Goal: Complete application form

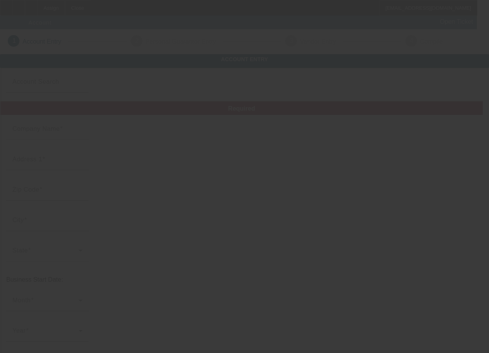
type input "Porchlight Printing and Promotions, LLC"
type input "[STREET_ADDRESS][PERSON_NAME]"
type input "44231-9223"
type input "[GEOGRAPHIC_DATA]"
type input "[PHONE_NUMBER]"
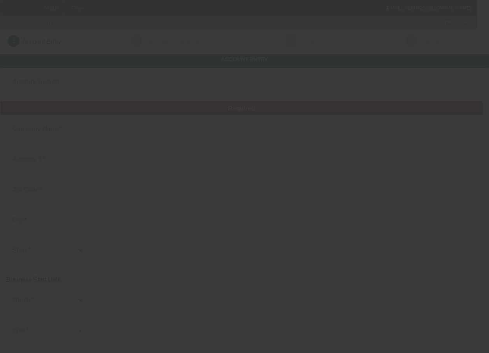
type input "Porchlight Printing"
type input "[EMAIL_ADDRESS][DOMAIN_NAME]"
type input "[US_EMPLOYER_IDENTIFICATION_NUMBER]"
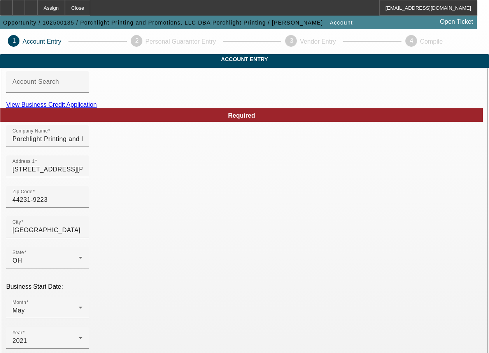
click at [97, 108] on link "View Business Credit Application" at bounding box center [51, 104] width 91 height 7
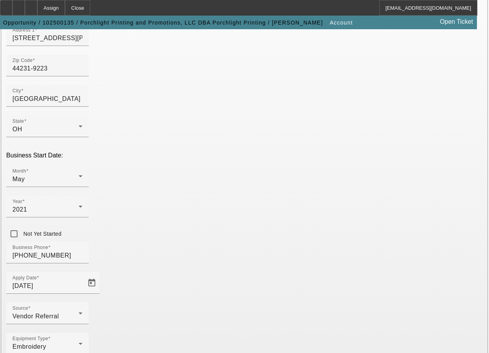
scroll to position [146, 0]
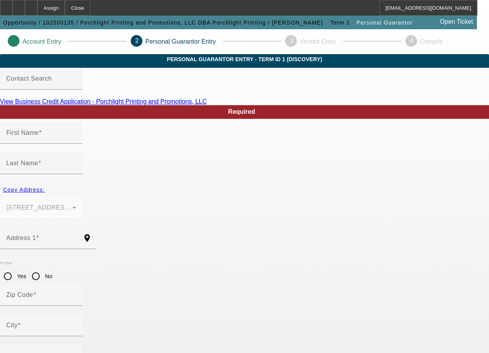
type input "[PERSON_NAME]"
type input "[STREET_ADDRESS][PERSON_NAME]"
radio input "true"
type input "44231-9223"
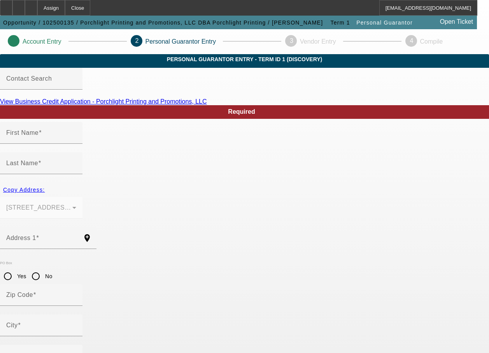
type input "[GEOGRAPHIC_DATA]"
type input "[PHONE_NUMBER]"
type input "100"
type input "298-84-5687"
type input "[EMAIL_ADDRESS][DOMAIN_NAME]"
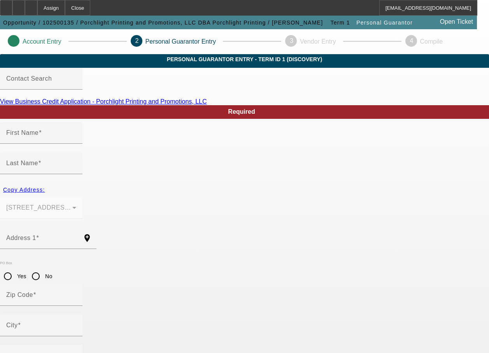
type input "[PHONE_NUMBER]"
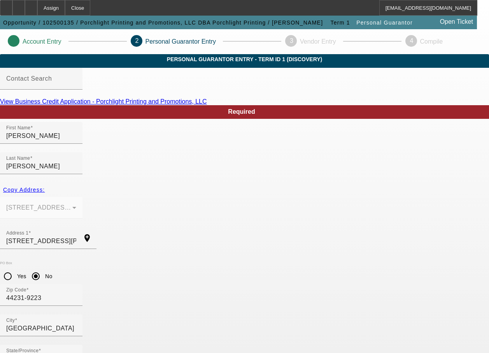
click at [207, 105] on link "View Business Credit Application - Porchlight Printing and Promotions, LLC" at bounding box center [103, 101] width 207 height 7
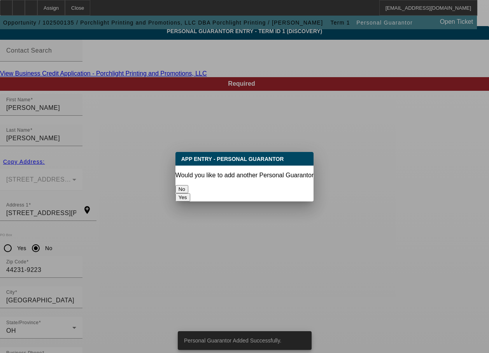
scroll to position [0, 0]
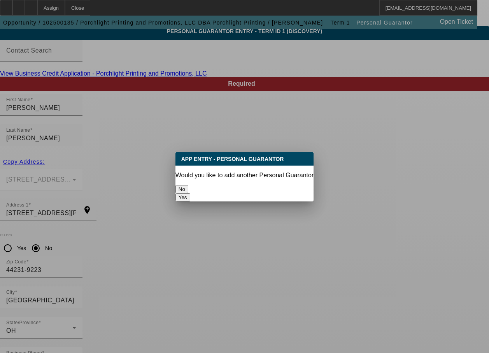
click at [188, 190] on button "No" at bounding box center [182, 189] width 13 height 8
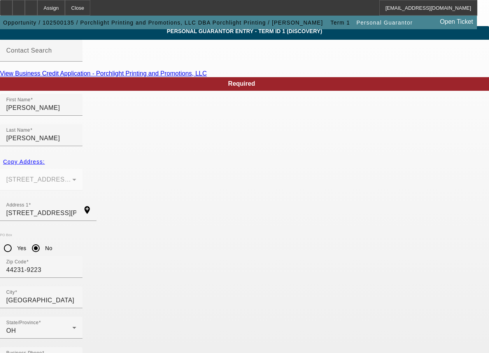
scroll to position [28, 0]
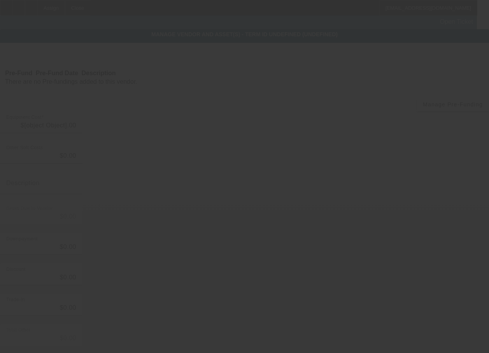
type input "$100,000.00"
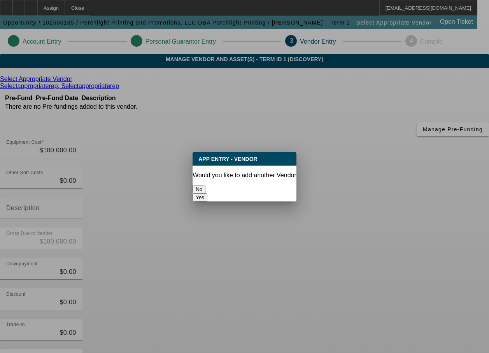
click at [205, 185] on button "No" at bounding box center [199, 189] width 13 height 8
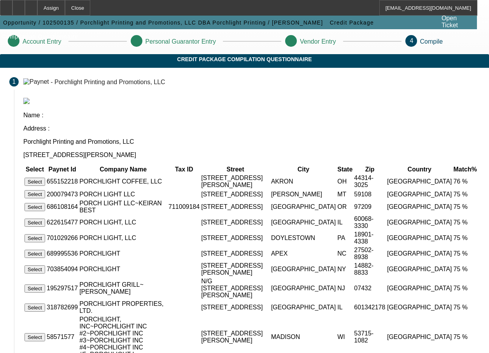
scroll to position [63, 0]
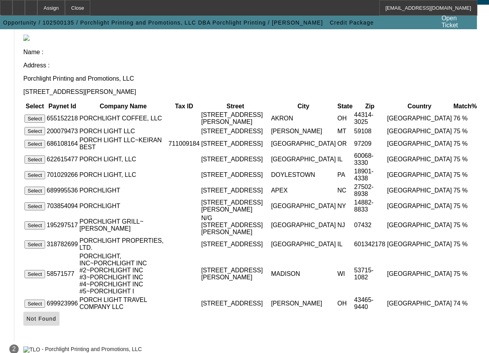
click at [56, 315] on span "Not Found" at bounding box center [41, 318] width 30 height 6
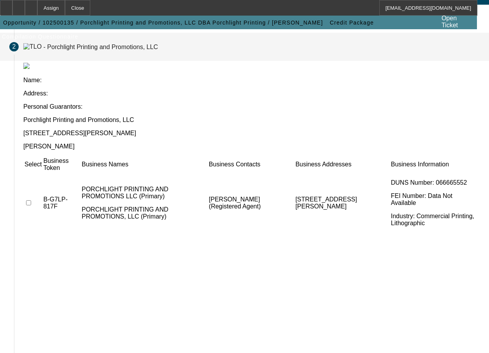
click at [31, 200] on input "checkbox" at bounding box center [28, 202] width 5 height 5
checkbox input "true"
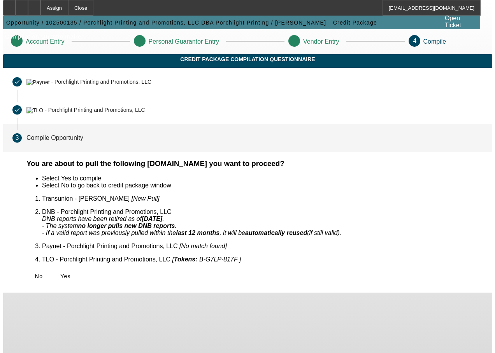
scroll to position [0, 0]
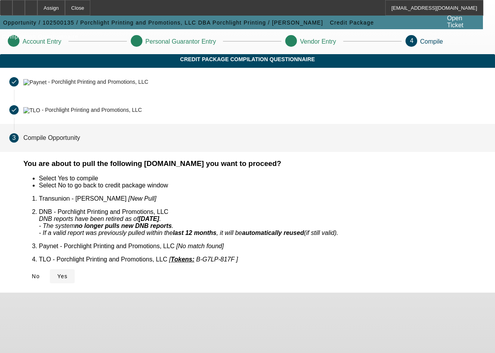
click at [68, 273] on span "Yes" at bounding box center [62, 276] width 11 height 6
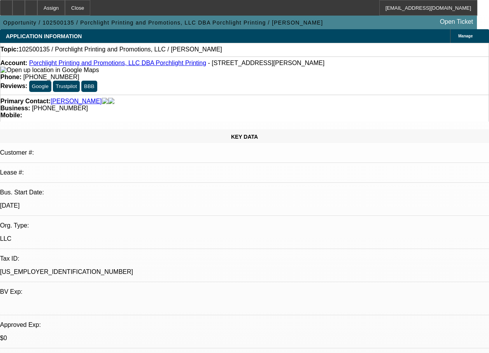
select select "0"
select select "2"
select select "0.1"
select select "1"
select select "2"
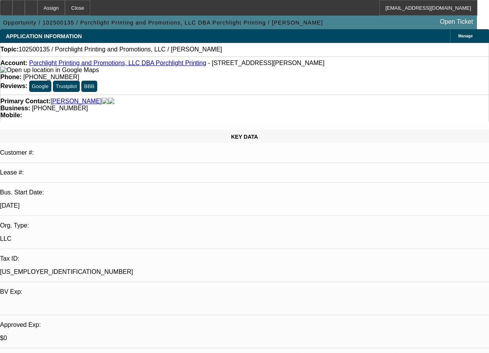
select select "4"
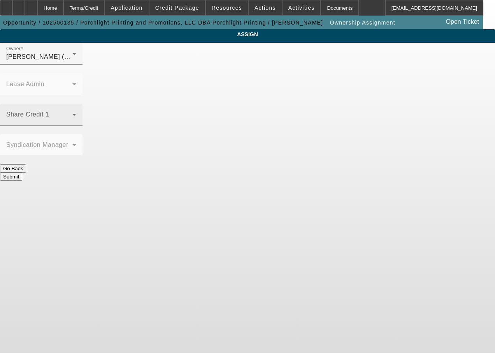
click at [79, 110] on icon at bounding box center [74, 114] width 9 height 9
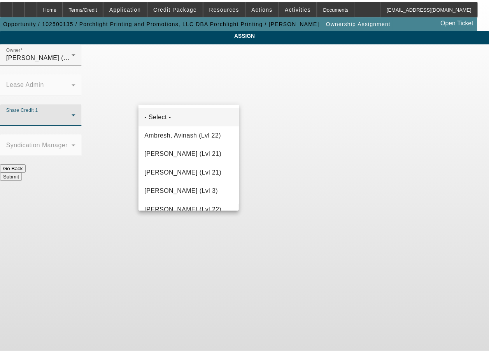
scroll to position [992, 0]
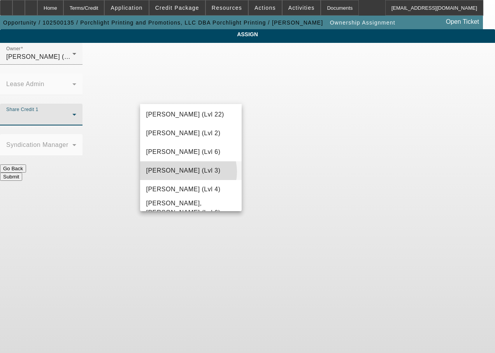
click at [187, 172] on span "[PERSON_NAME] (Lvl 3)" at bounding box center [183, 170] width 74 height 9
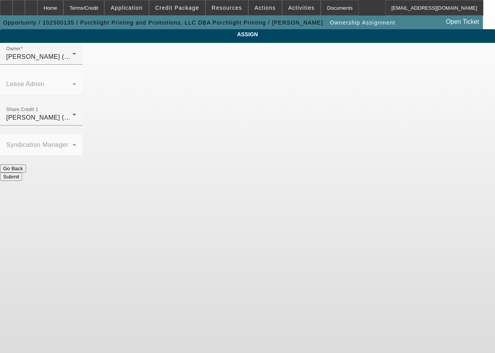
click at [22, 172] on button "Submit" at bounding box center [11, 176] width 22 height 8
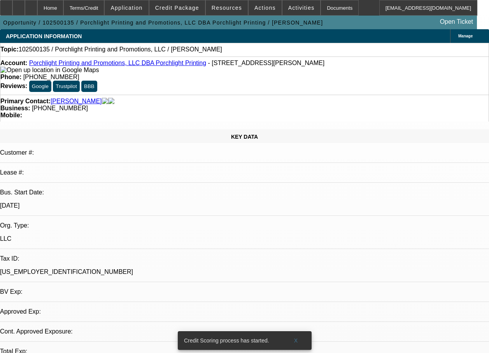
select select "0"
select select "2"
select select "0.1"
select select "4"
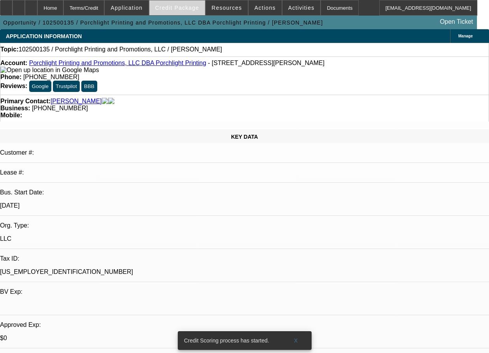
click at [174, 6] on span "Credit Package" at bounding box center [177, 8] width 44 height 6
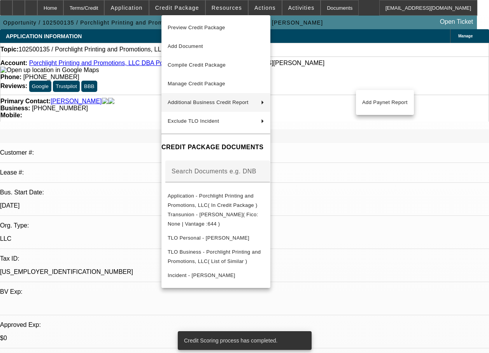
click at [432, 173] on div at bounding box center [244, 176] width 489 height 353
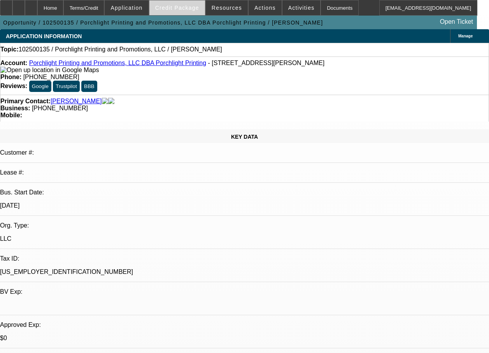
click at [183, 9] on span "Credit Package" at bounding box center [177, 8] width 44 height 6
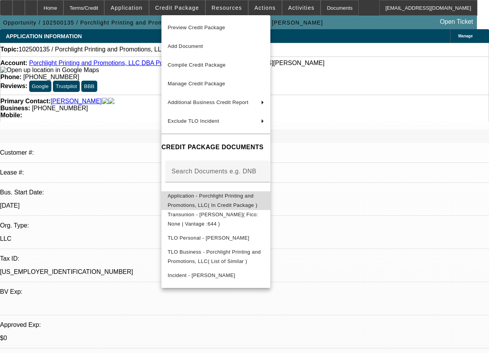
click at [216, 197] on span "Application - Porchlight Printing and Promotions, LLC( In Credit Package )" at bounding box center [213, 200] width 90 height 15
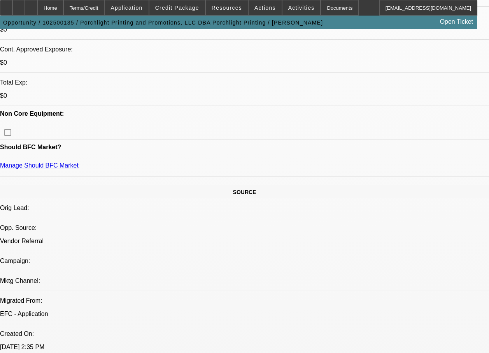
scroll to position [616, 0]
